Goal: Task Accomplishment & Management: Manage account settings

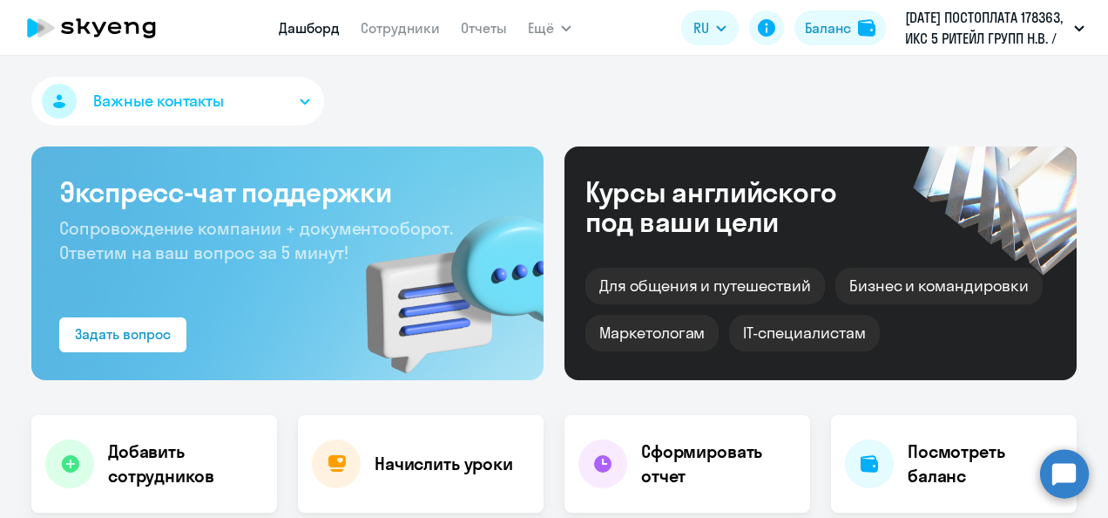
select select "30"
click at [390, 36] on link "Сотрудники" at bounding box center [400, 27] width 79 height 17
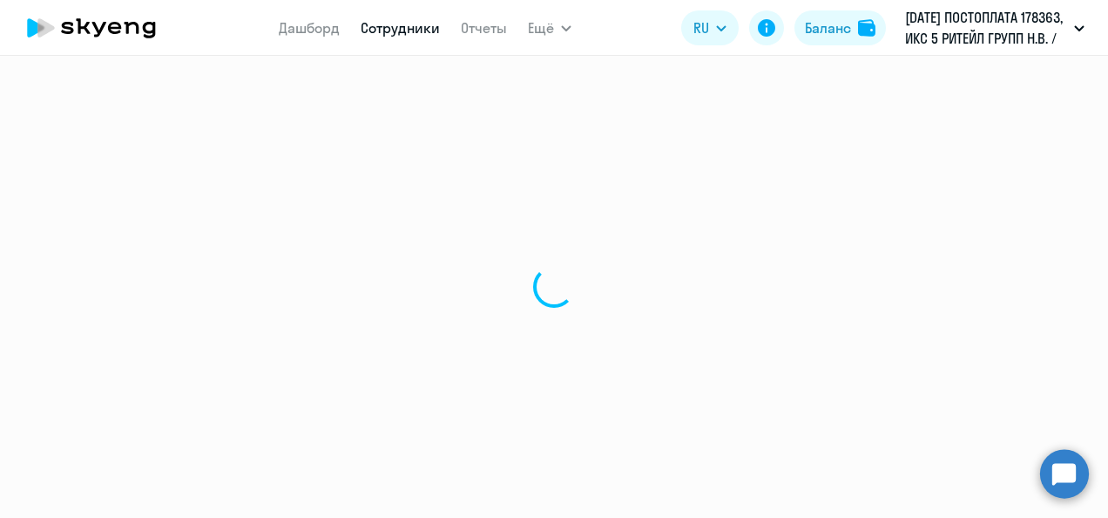
select select "30"
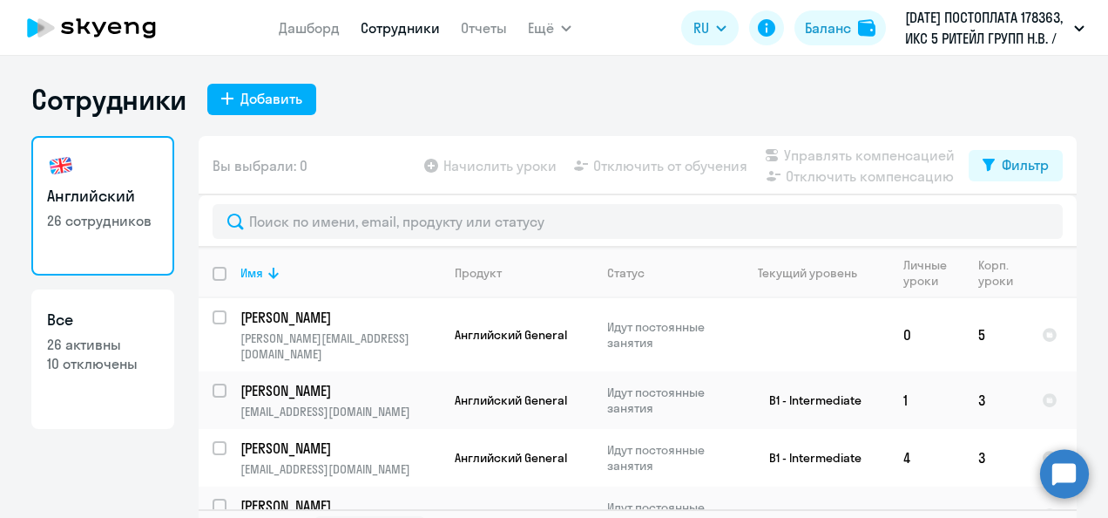
click at [218, 277] on input "deselect all" at bounding box center [230, 284] width 35 height 35
checkbox input "true"
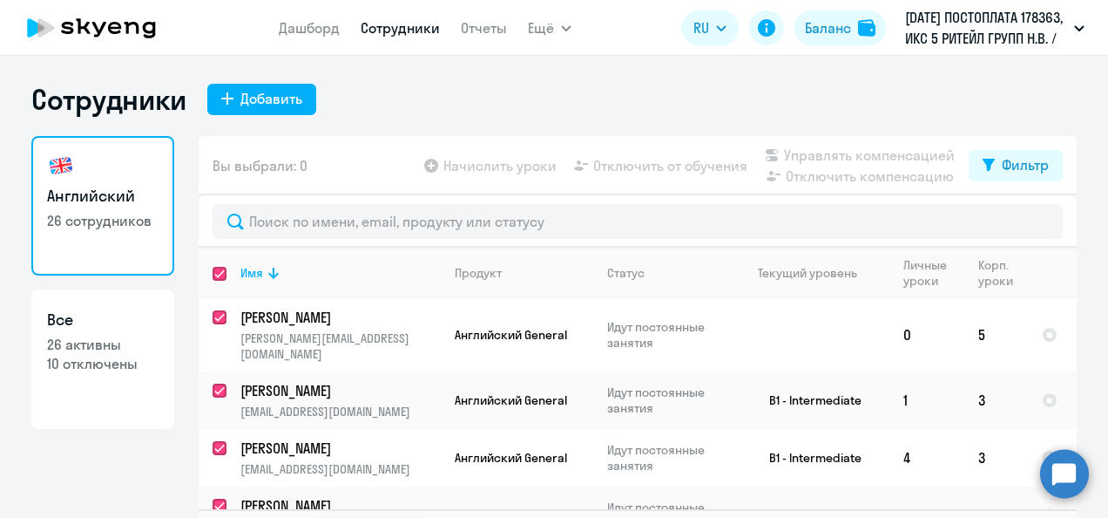
checkbox input "true"
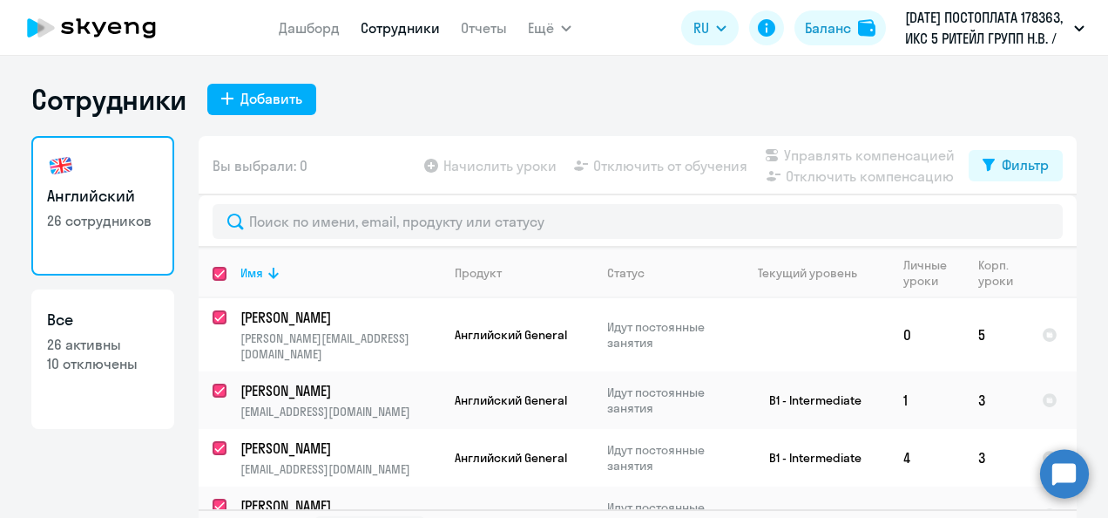
checkbox input "true"
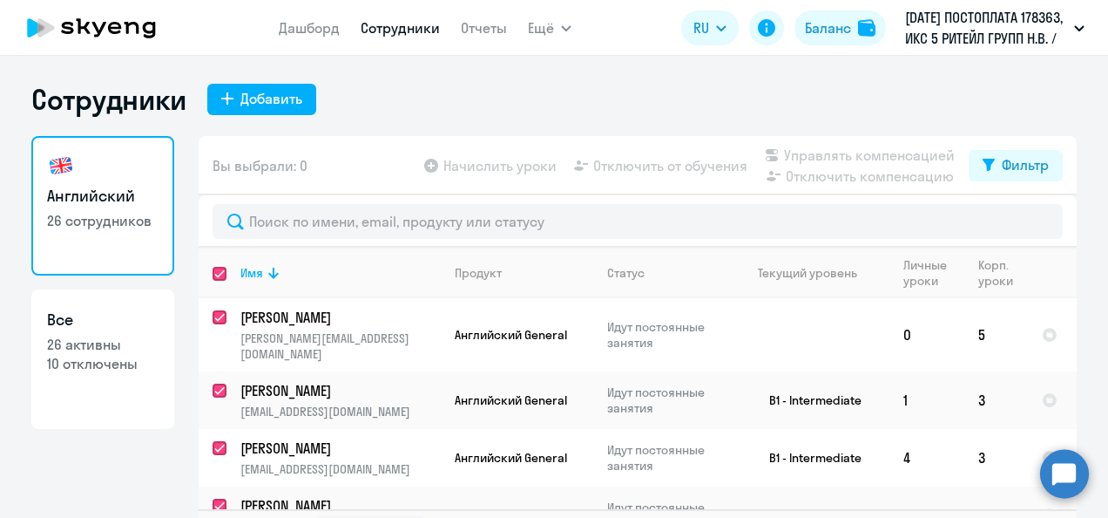
checkbox input "true"
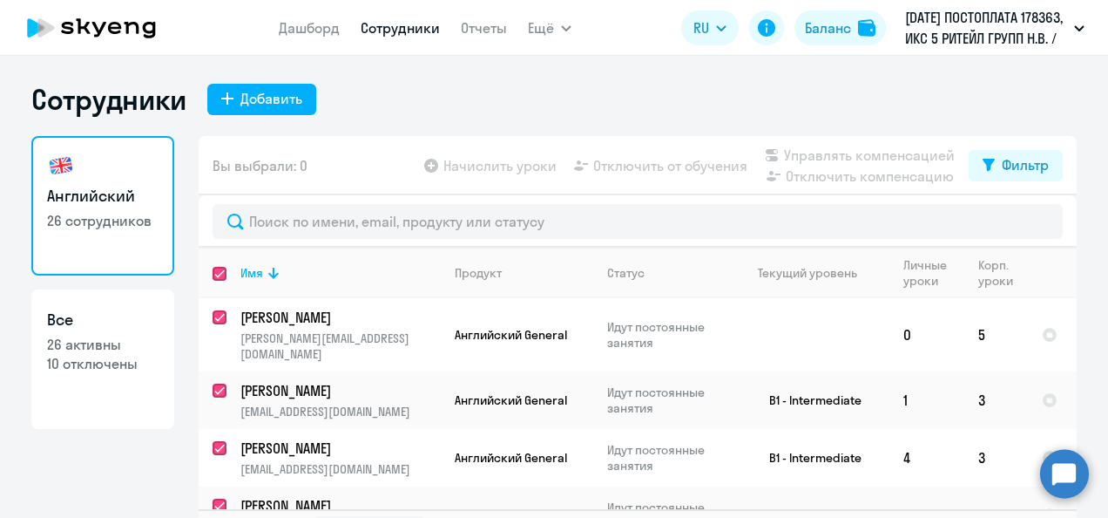
checkbox input "true"
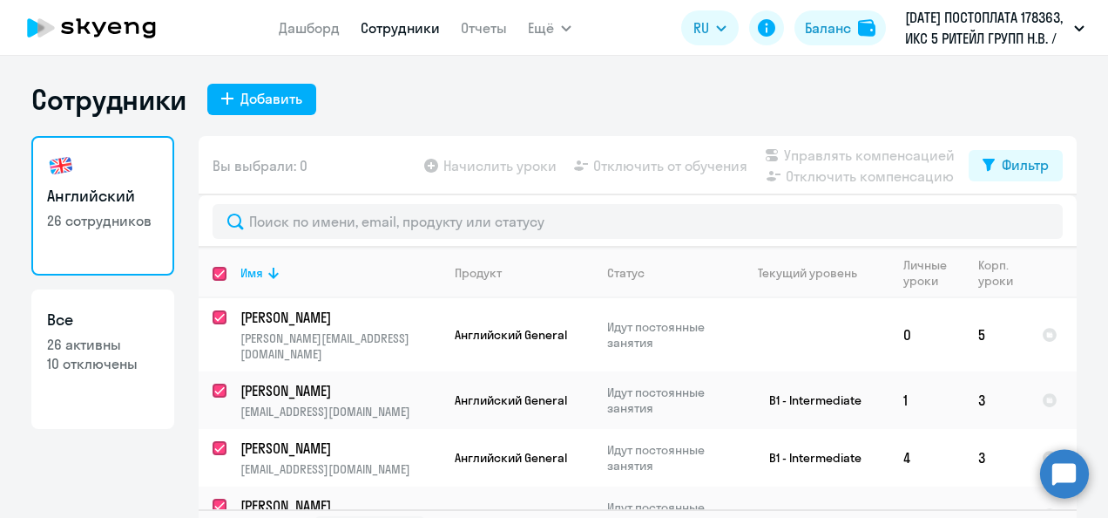
checkbox input "true"
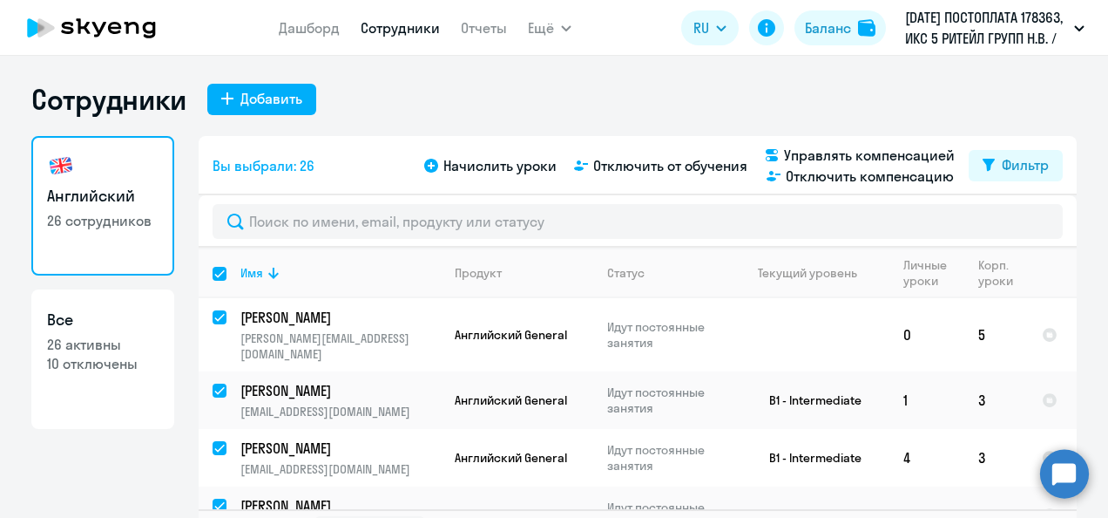
click at [457, 32] on nav "Дашборд Сотрудники Отчеты" at bounding box center [393, 27] width 228 height 35
click at [475, 31] on link "Отчеты" at bounding box center [484, 27] width 46 height 17
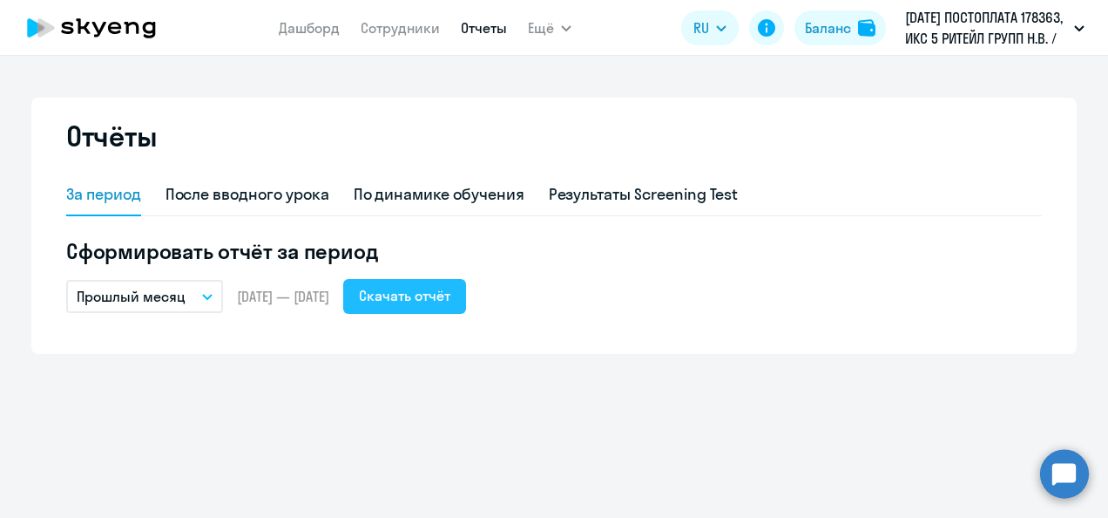
click at [423, 298] on div "Скачать отчёт" at bounding box center [404, 295] width 91 height 21
